Goal: Task Accomplishment & Management: Use online tool/utility

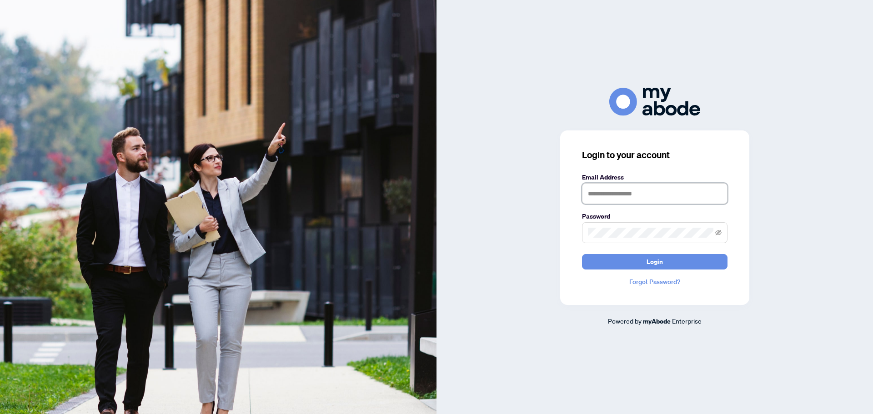
click at [596, 192] on input "text" at bounding box center [655, 193] width 146 height 21
type input "**********"
click at [582, 254] on button "Login" at bounding box center [655, 261] width 146 height 15
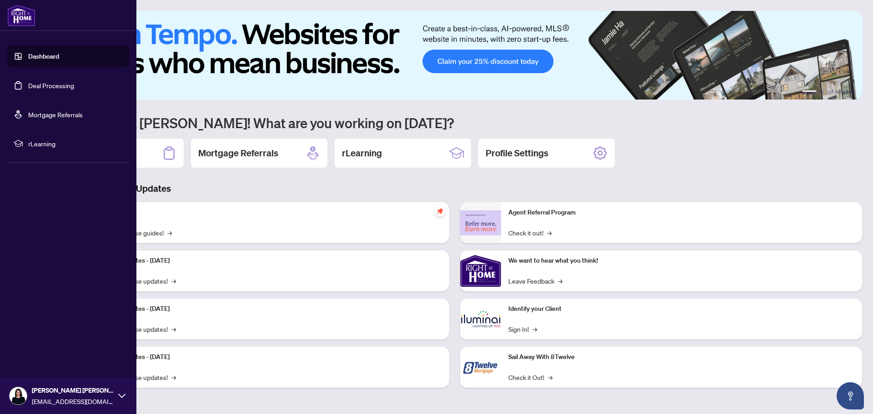
click at [28, 84] on link "Deal Processing" at bounding box center [51, 85] width 46 height 8
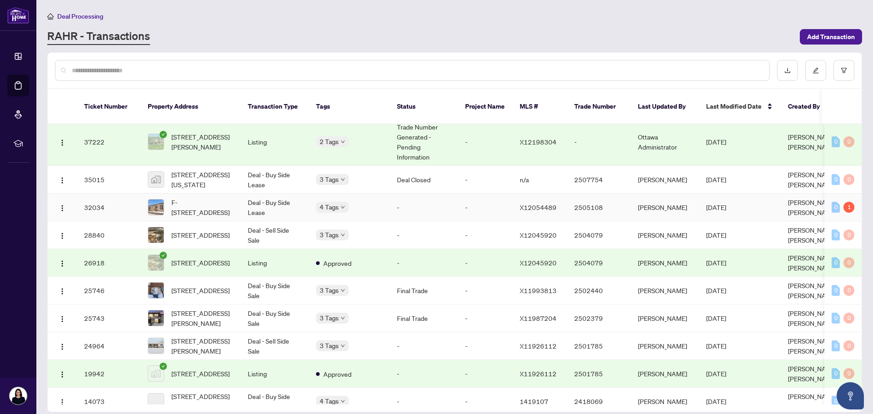
scroll to position [229, 0]
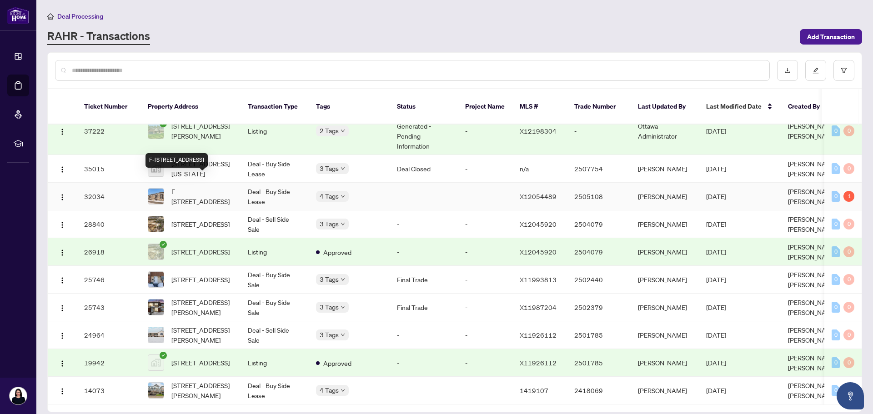
click at [189, 186] on span "F-[STREET_ADDRESS]" at bounding box center [202, 196] width 62 height 20
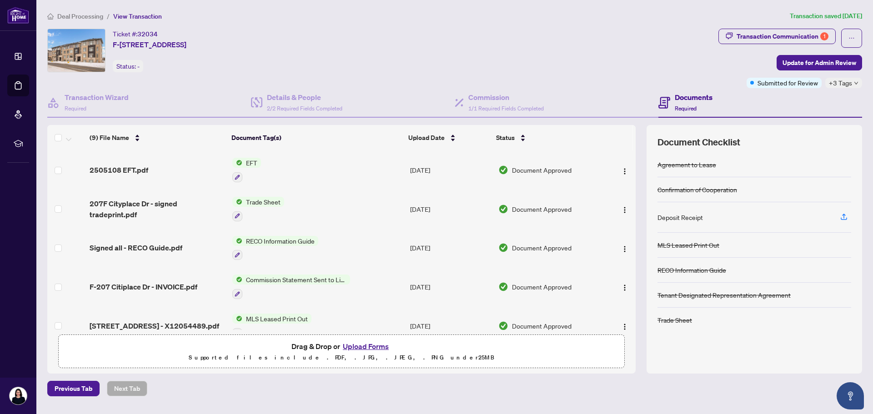
scroll to position [15, 0]
